Goal: Task Accomplishment & Management: Use online tool/utility

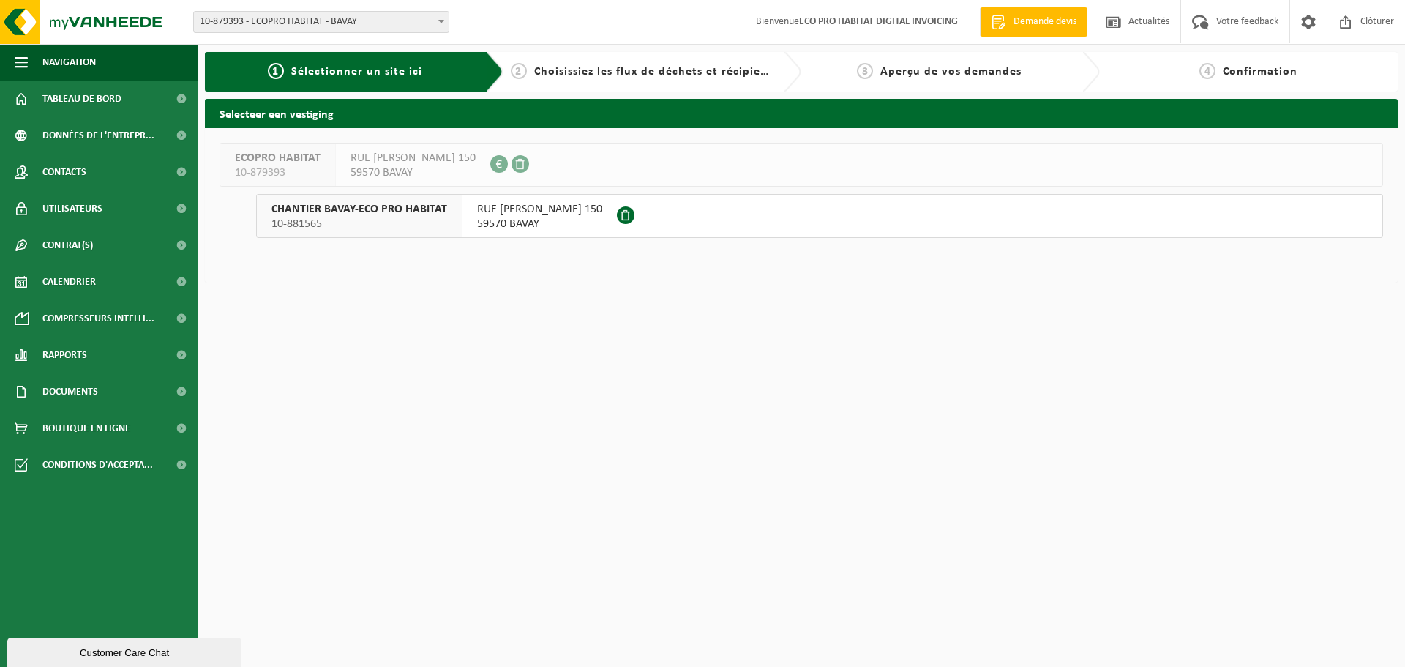
click at [375, 214] on span "CHANTIER BAVAY-ECO PRO HABITAT" at bounding box center [360, 209] width 176 height 15
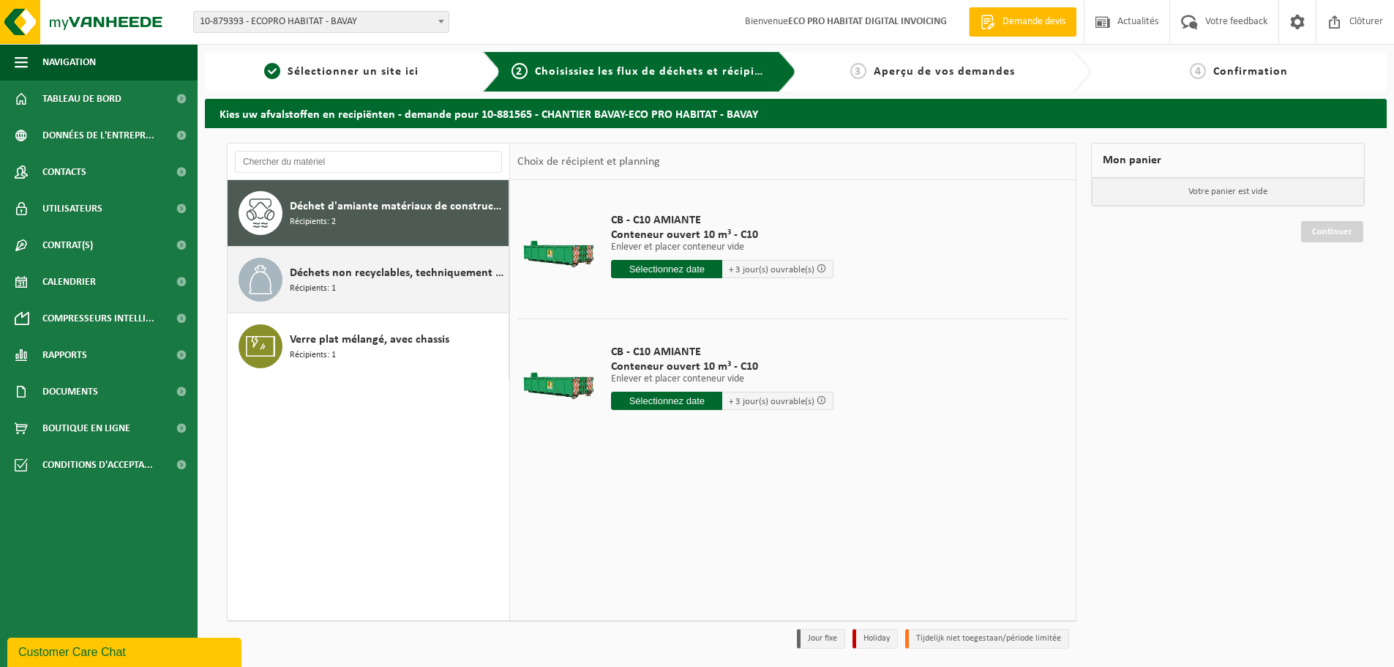
click at [375, 274] on span "Déchets non recyclables, techniquement non combustibles (combustibles)" at bounding box center [397, 273] width 215 height 18
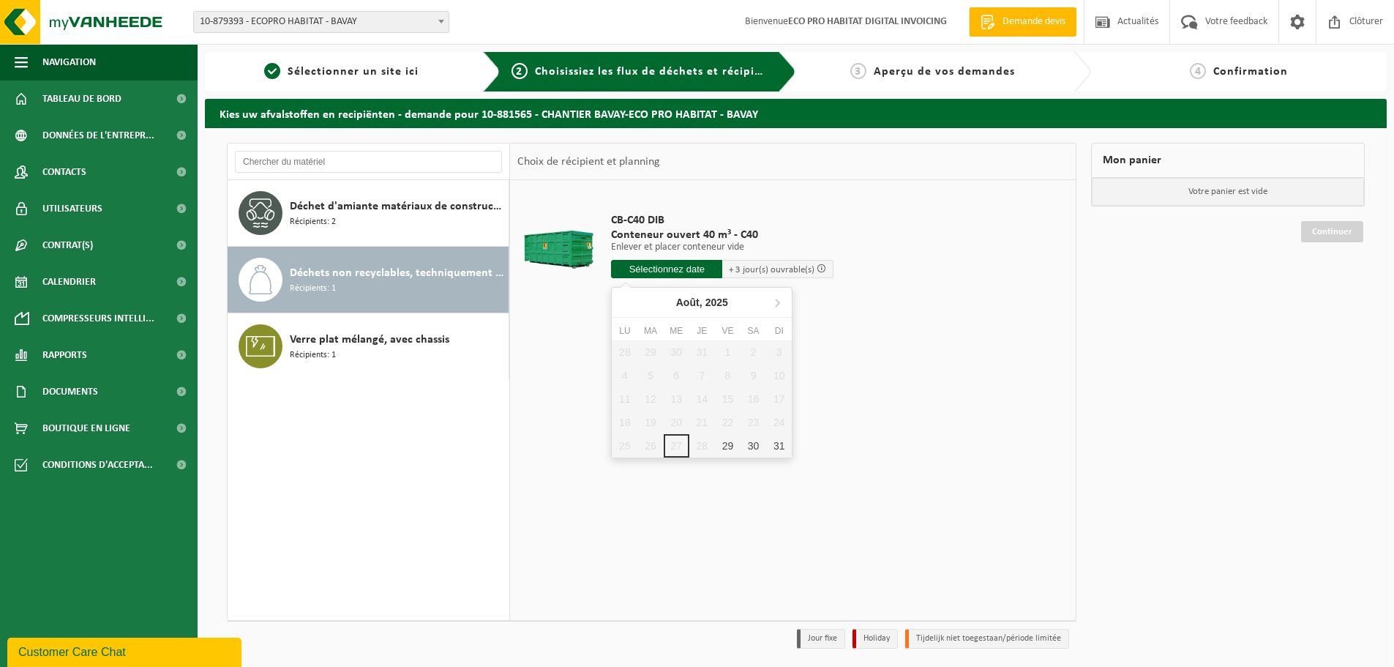
click at [662, 262] on input "text" at bounding box center [666, 269] width 111 height 18
click at [708, 267] on input "text" at bounding box center [666, 269] width 111 height 18
click at [774, 299] on icon at bounding box center [776, 302] width 23 height 23
click at [655, 345] on div "2" at bounding box center [650, 351] width 26 height 23
type input "à partir de 2025-09-02"
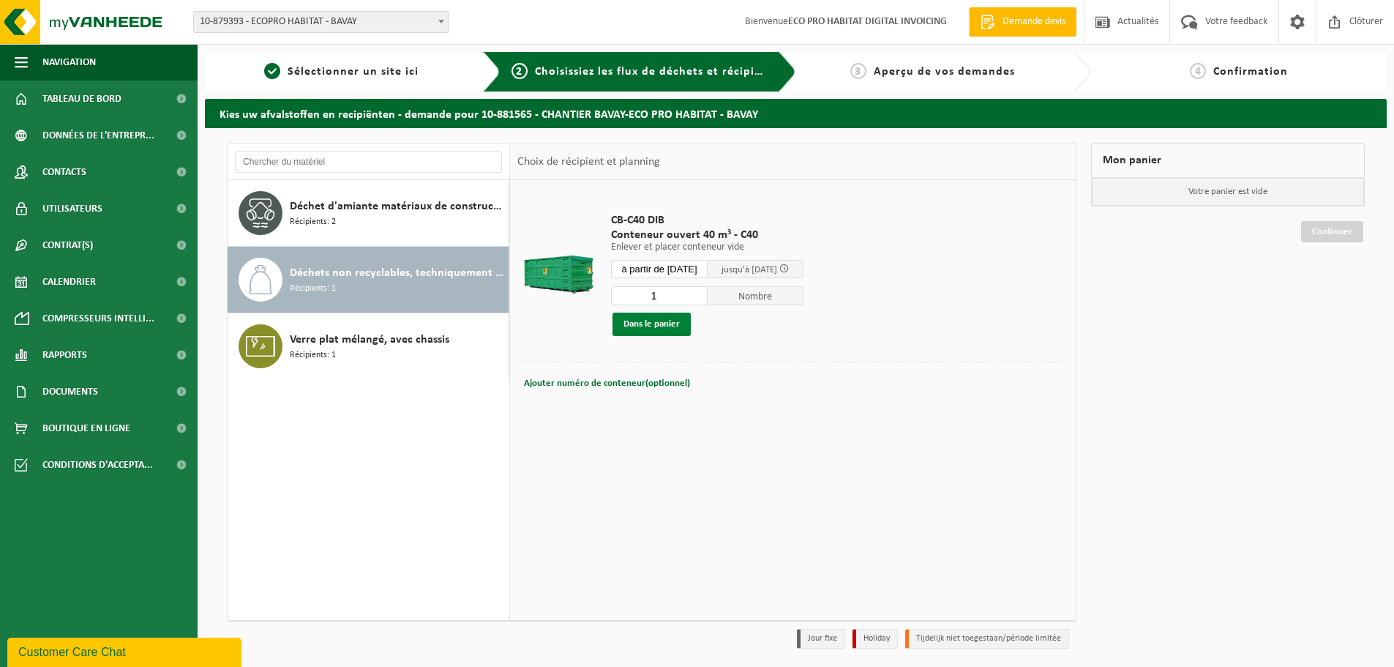
click at [654, 314] on button "Dans le panier" at bounding box center [652, 323] width 78 height 23
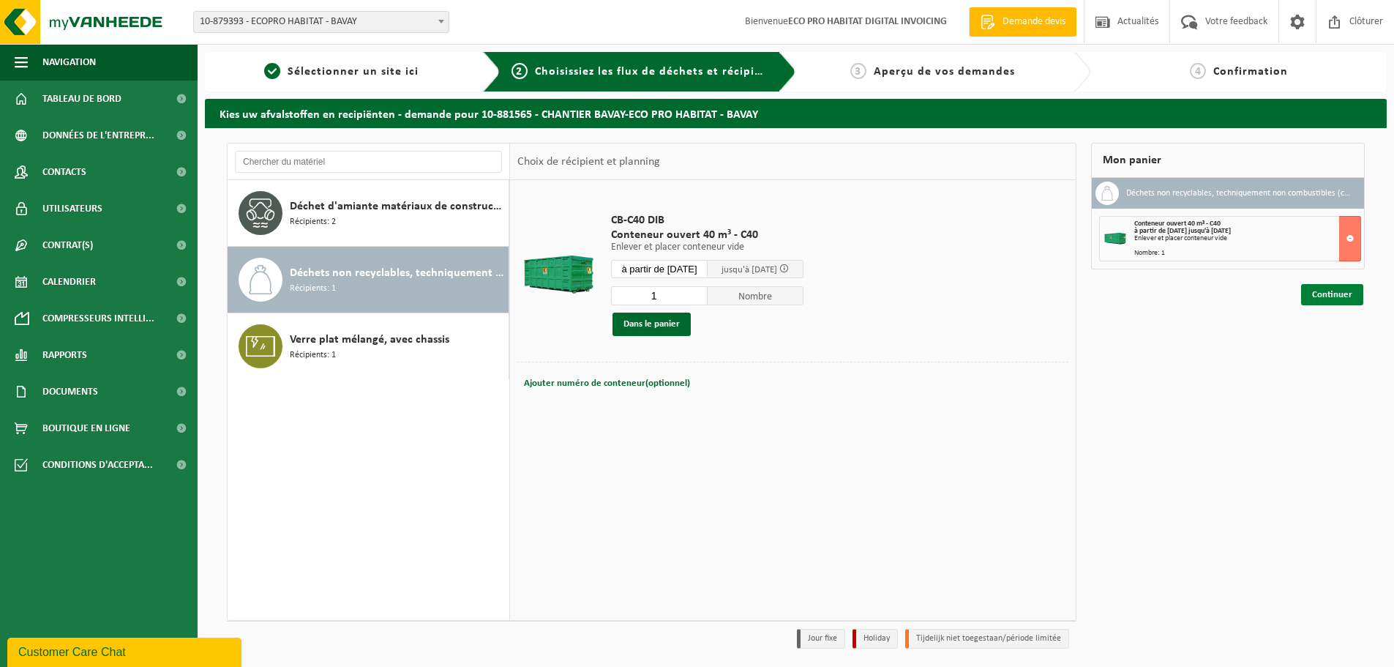
click at [1335, 301] on link "Continuer" at bounding box center [1332, 294] width 62 height 21
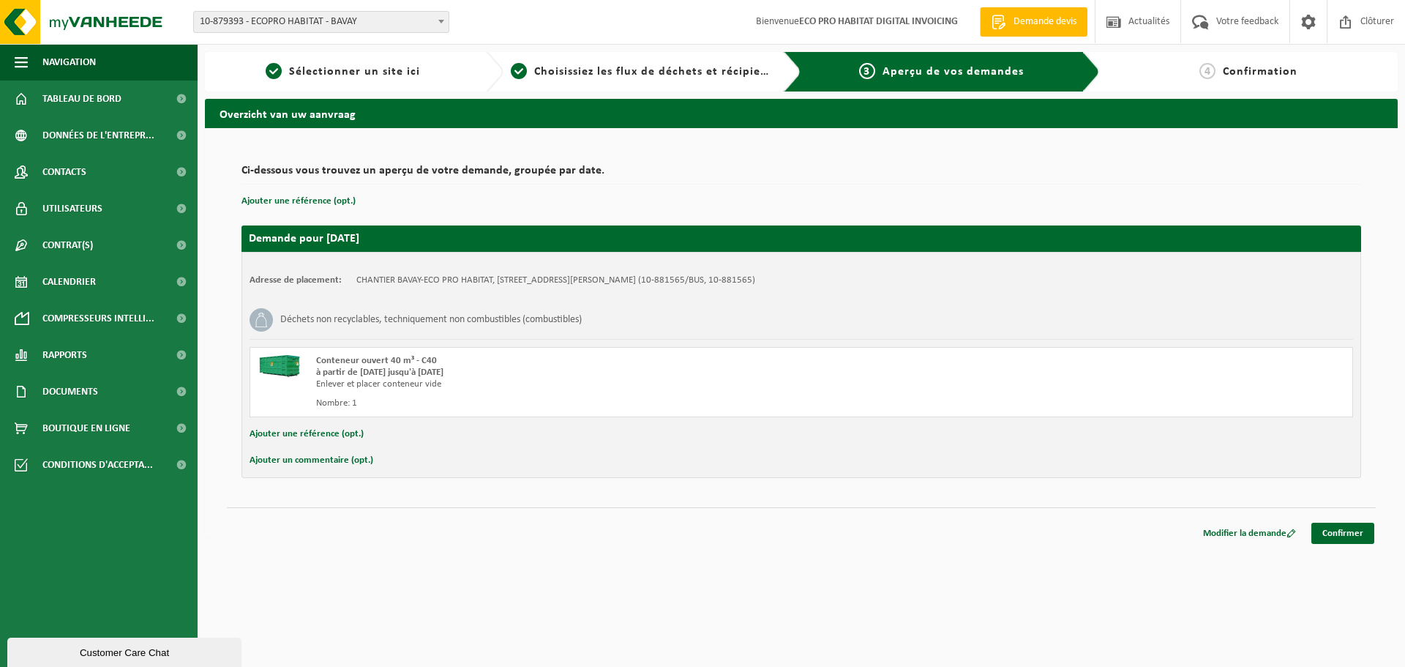
click at [1377, 536] on div "Ci-dessous vous trouvez un aperçu de votre demande, groupée par date. Ajouter u…" at bounding box center [801, 332] width 1193 height 409
click at [1341, 536] on link "Confirmer" at bounding box center [1342, 533] width 63 height 21
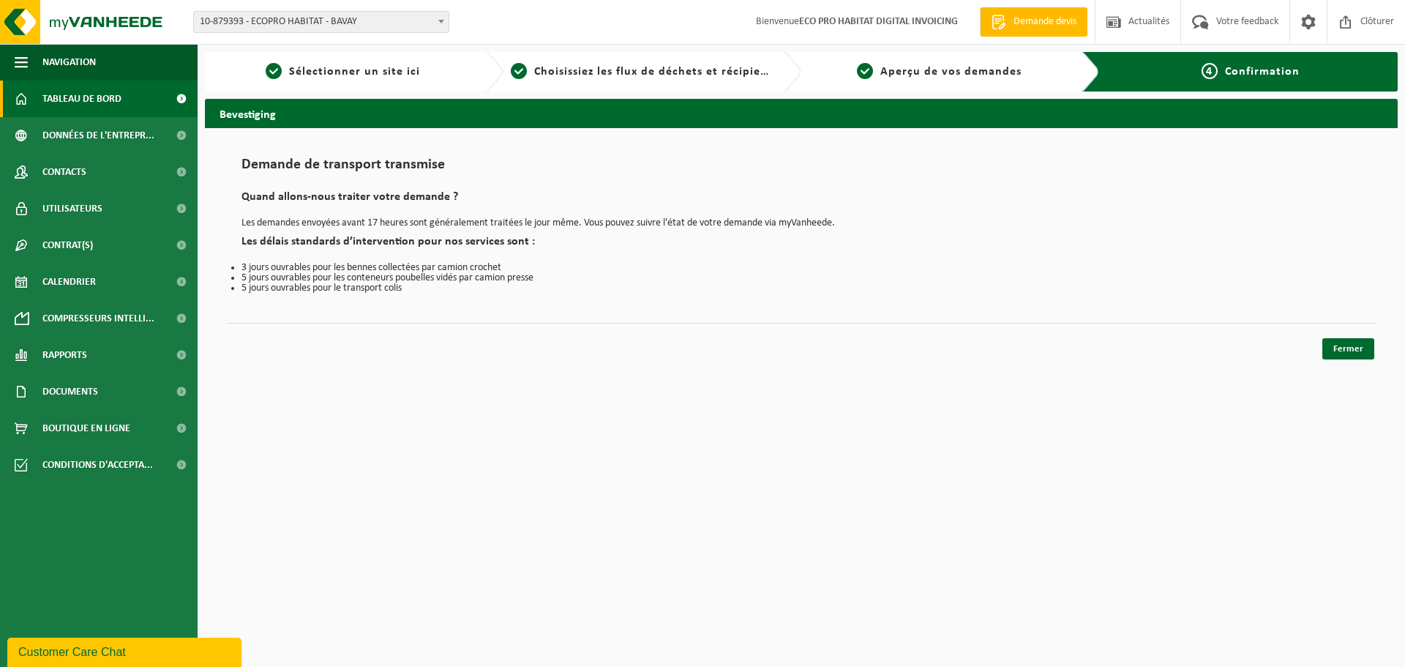
click at [42, 96] on link "Tableau de bord" at bounding box center [99, 98] width 198 height 37
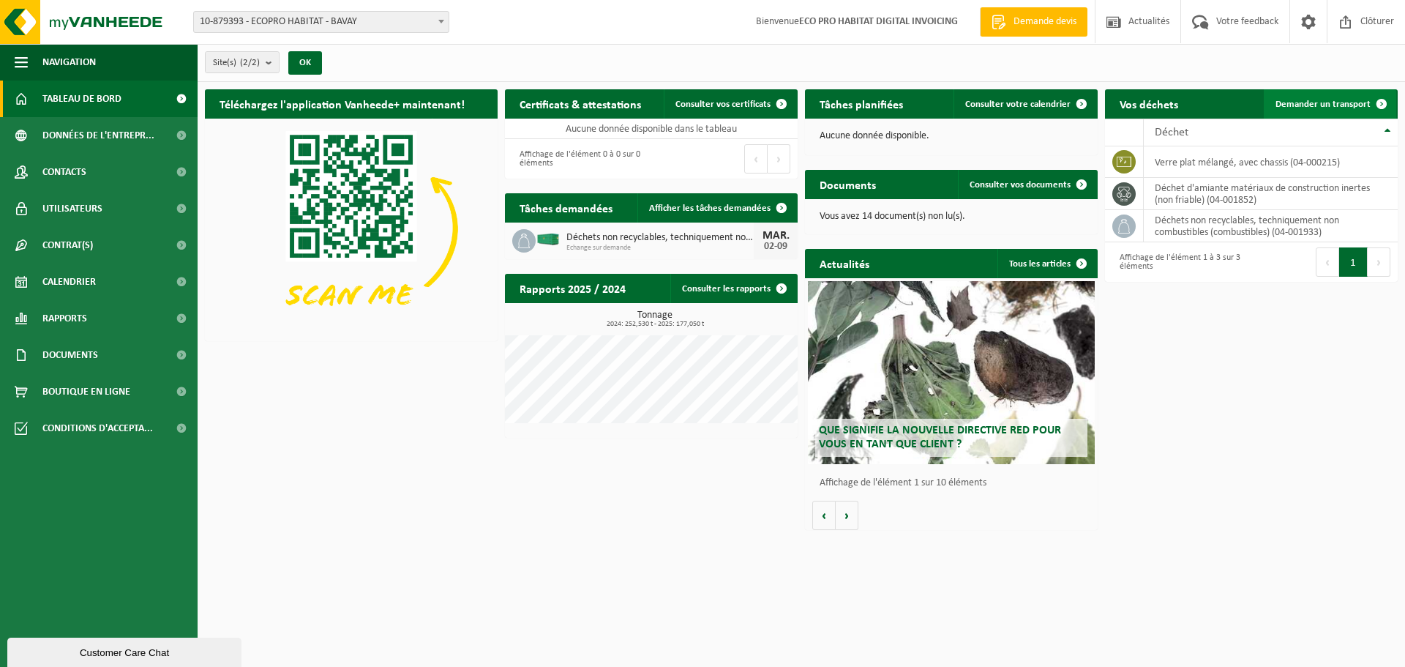
click at [1343, 103] on span "Demander un transport" at bounding box center [1323, 105] width 95 height 10
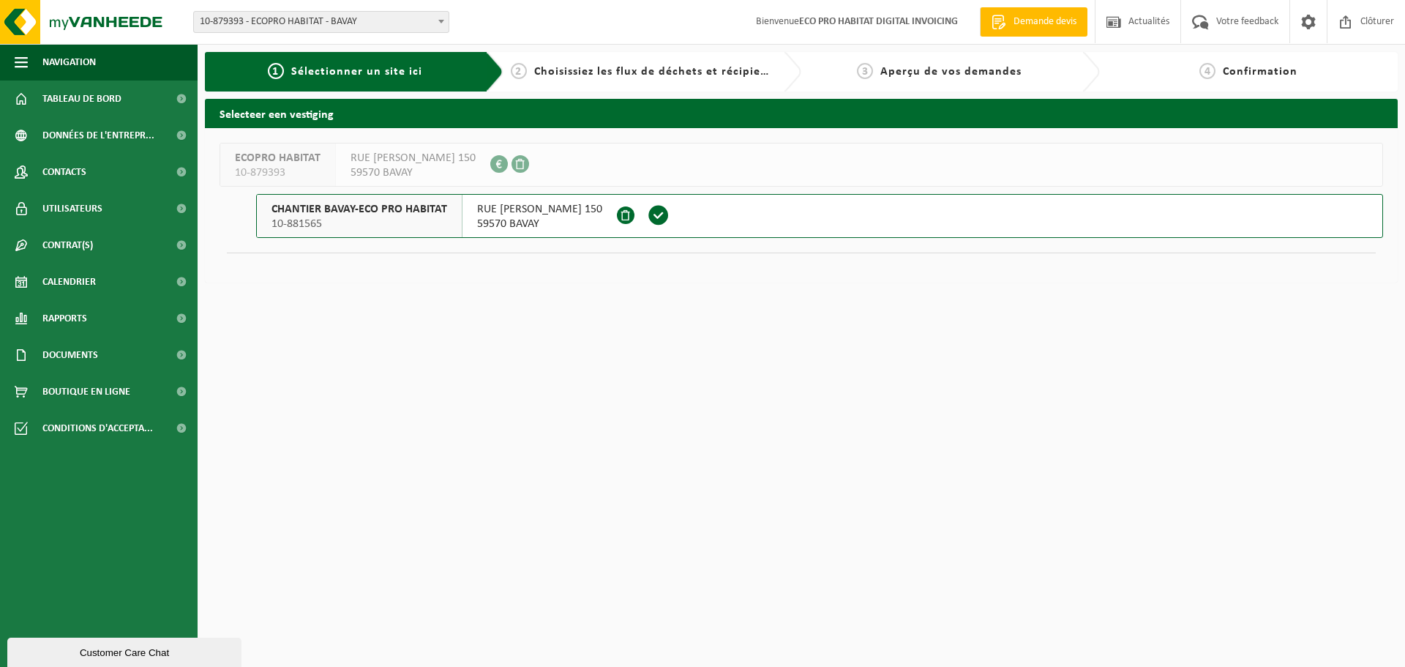
click at [335, 211] on span "CHANTIER BAVAY-ECO PRO HABITAT" at bounding box center [360, 209] width 176 height 15
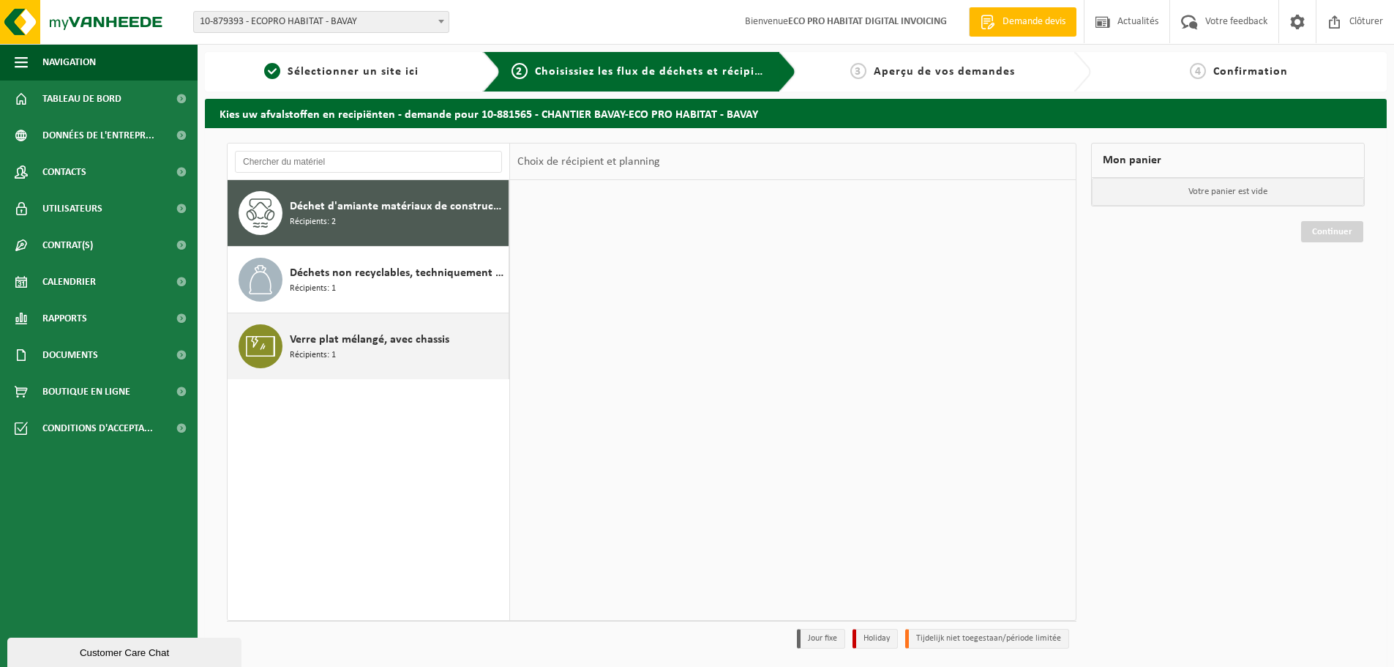
click at [382, 351] on div "Verre plat mélangé, avec chassis Récipients: 1" at bounding box center [397, 346] width 215 height 44
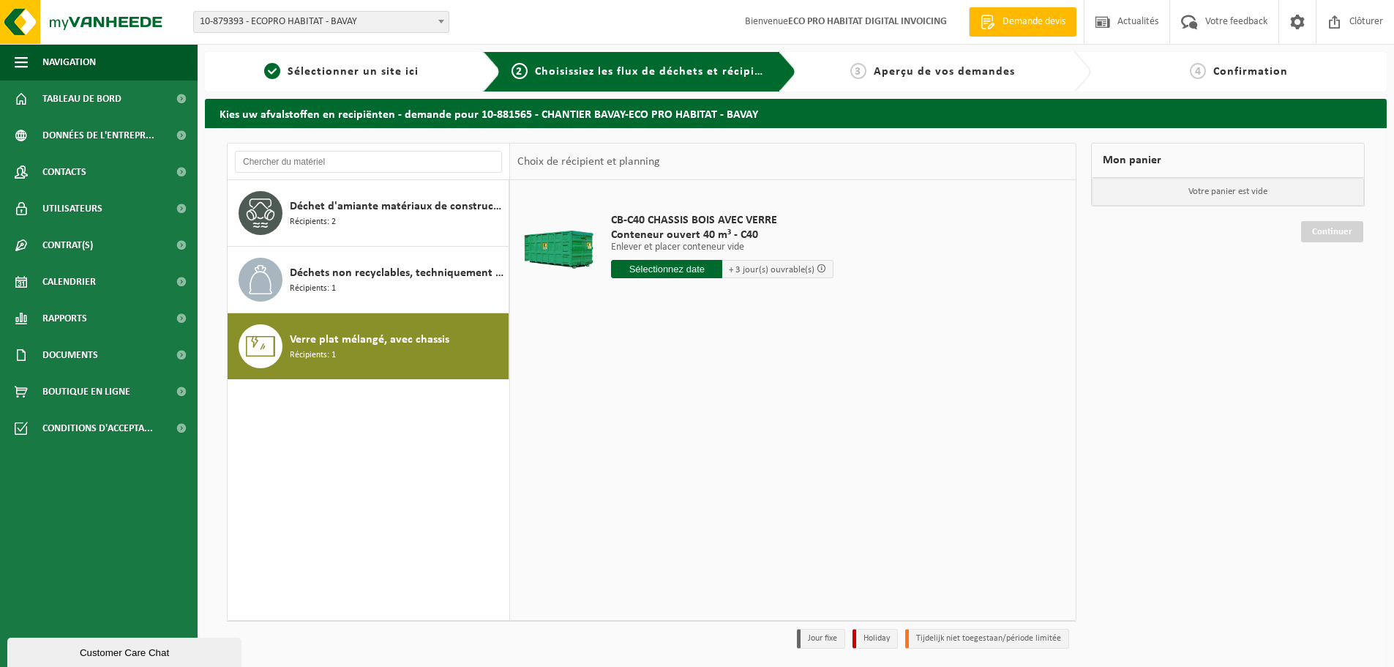
click at [691, 269] on input "text" at bounding box center [666, 269] width 111 height 18
drag, startPoint x: 774, startPoint y: 301, endPoint x: 705, endPoint y: 321, distance: 72.5
click at [773, 302] on icon at bounding box center [776, 302] width 23 height 23
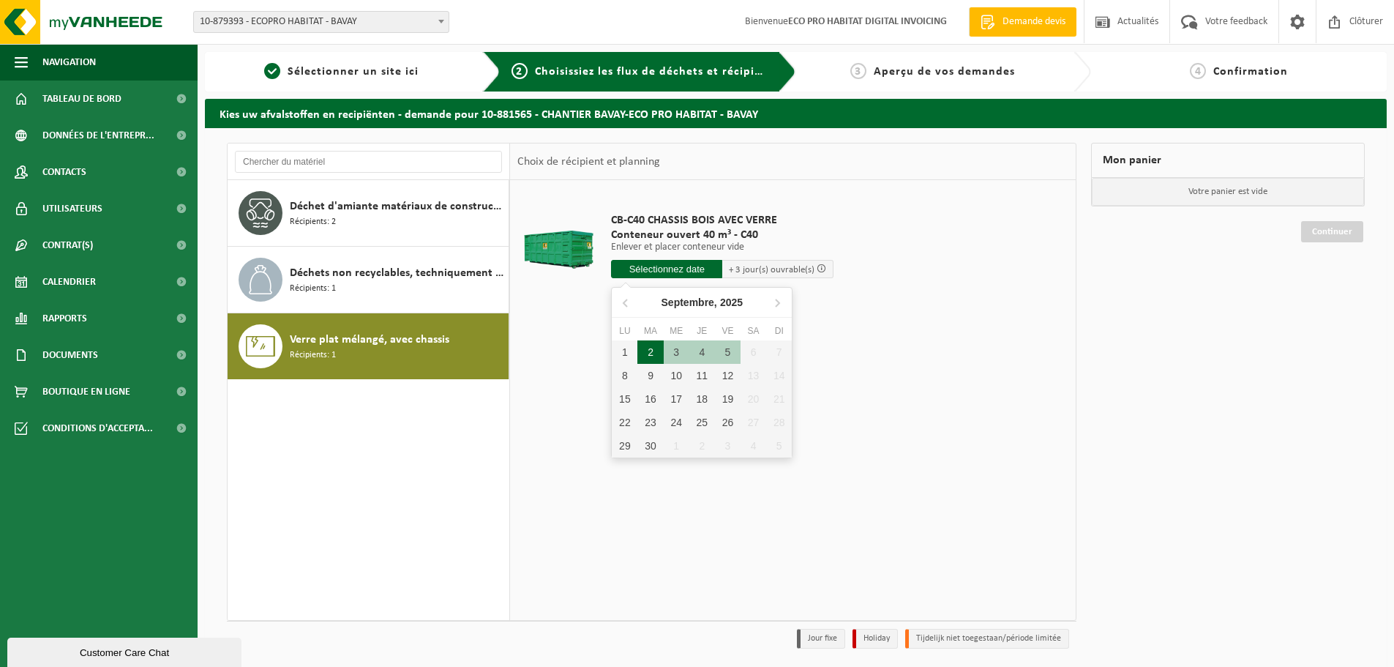
click at [656, 350] on div "2" at bounding box center [650, 351] width 26 height 23
type input "à partir de 2025-09-02"
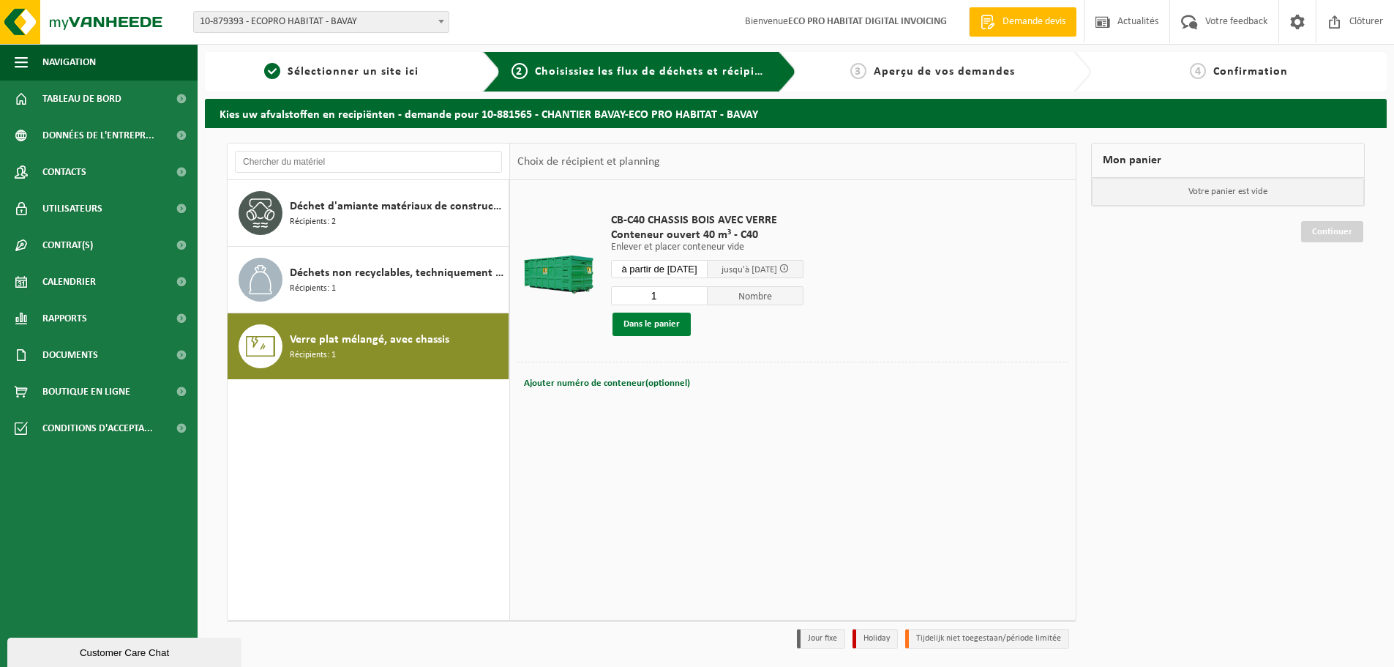
click at [664, 324] on button "Dans le panier" at bounding box center [652, 323] width 78 height 23
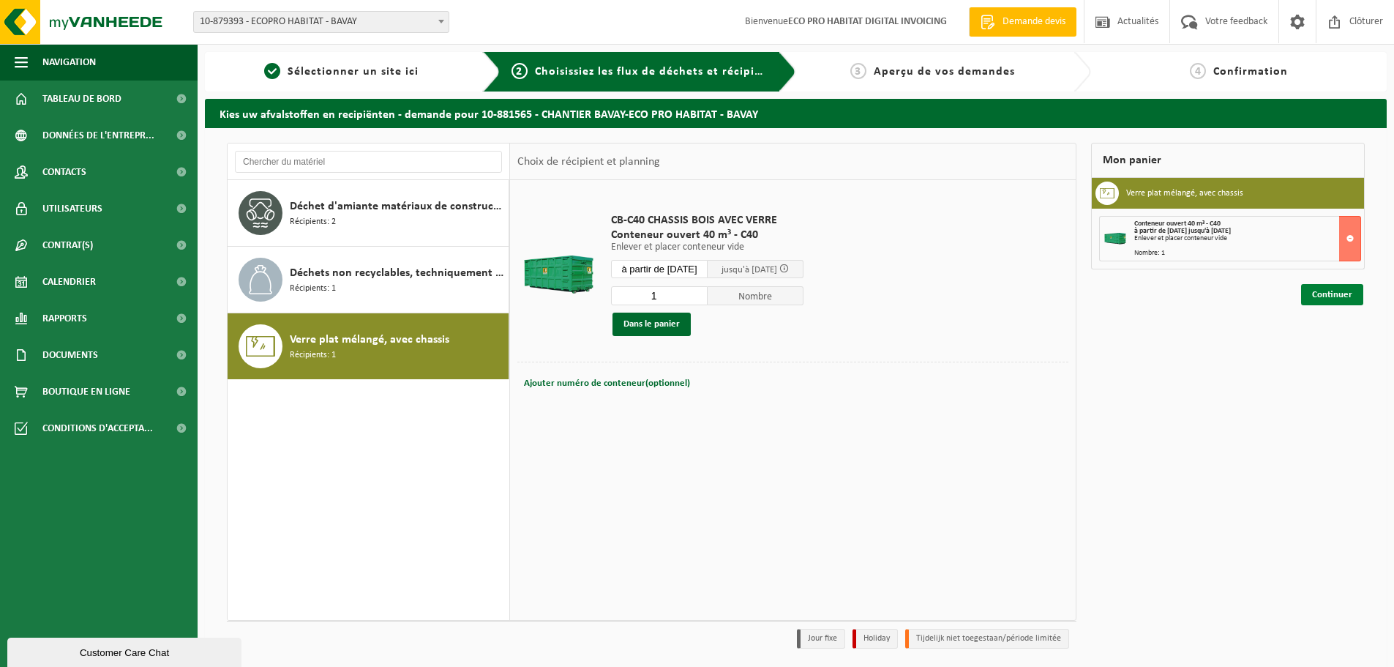
click at [1341, 296] on link "Continuer" at bounding box center [1332, 294] width 62 height 21
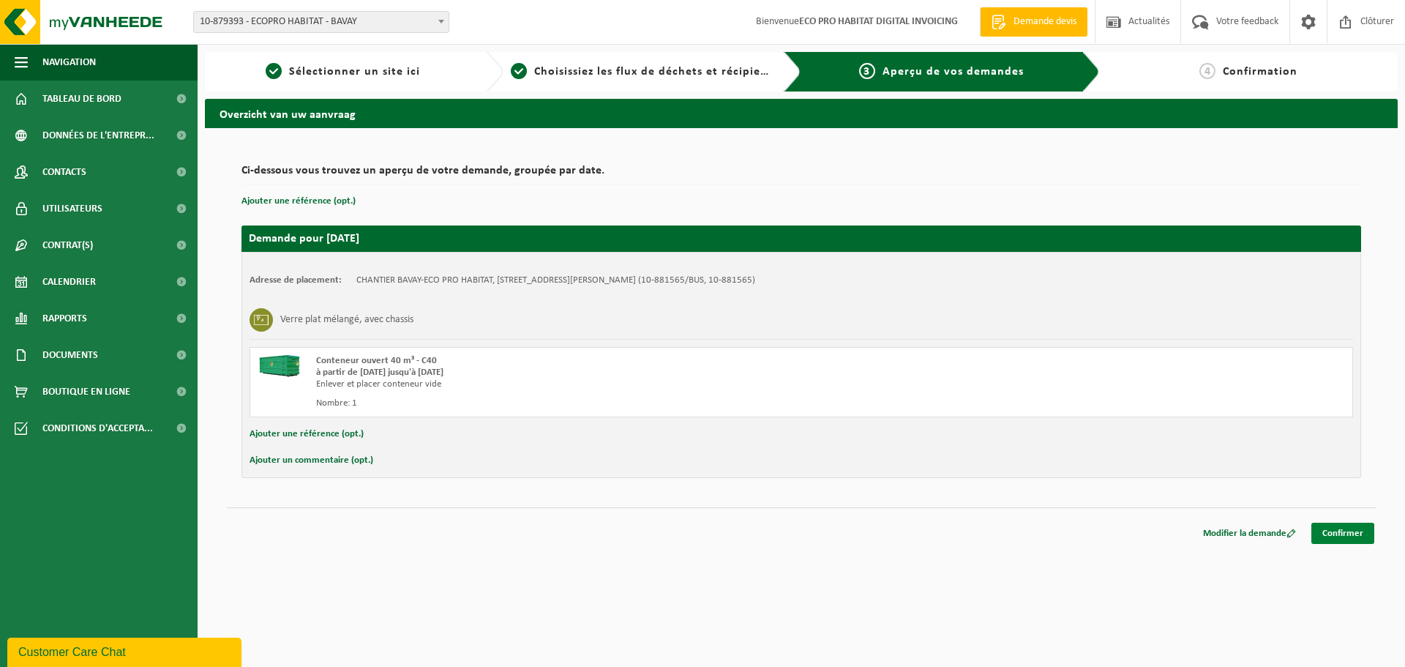
click at [1337, 525] on link "Confirmer" at bounding box center [1342, 533] width 63 height 21
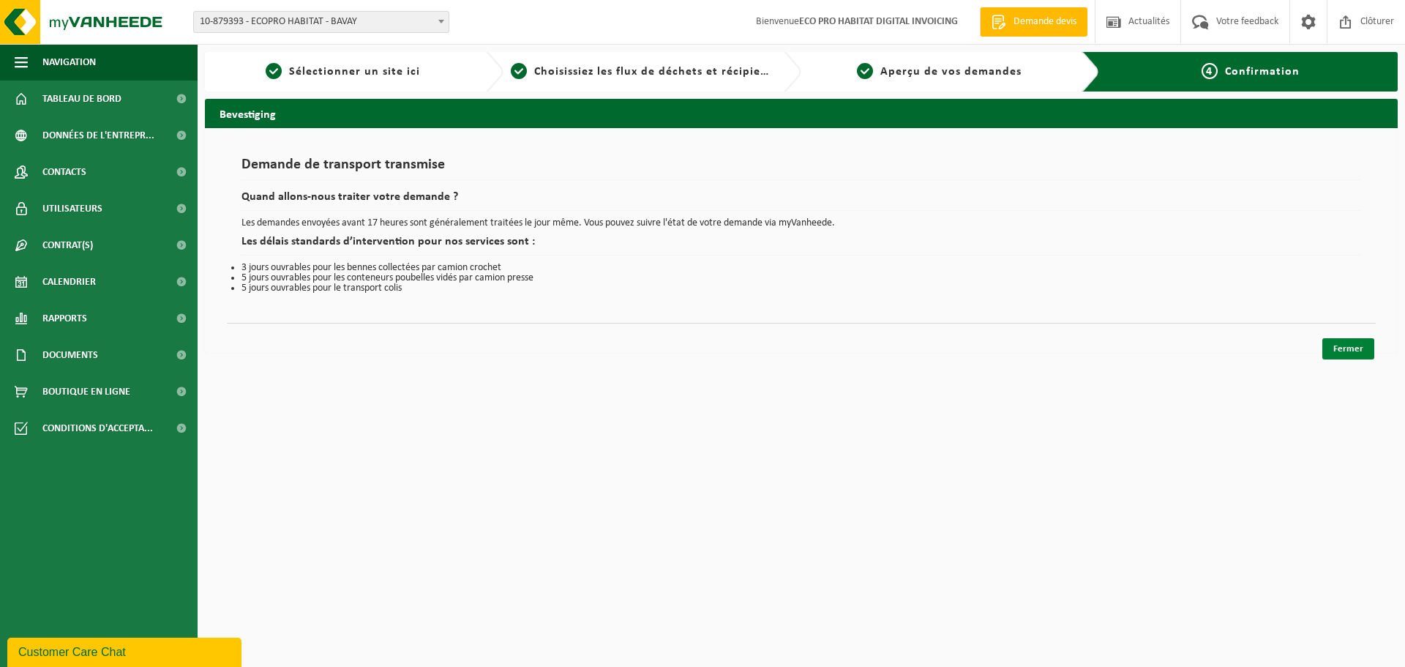
click at [1330, 351] on link "Fermer" at bounding box center [1348, 348] width 52 height 21
